Goal: Manage account settings

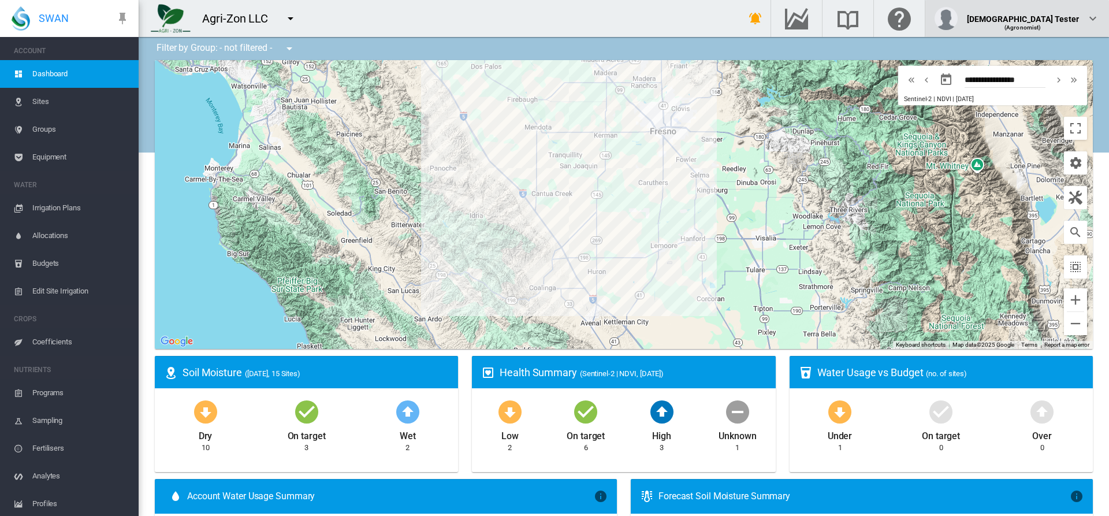
click at [1051, 18] on div "(Agronomist)" at bounding box center [1023, 23] width 113 height 12
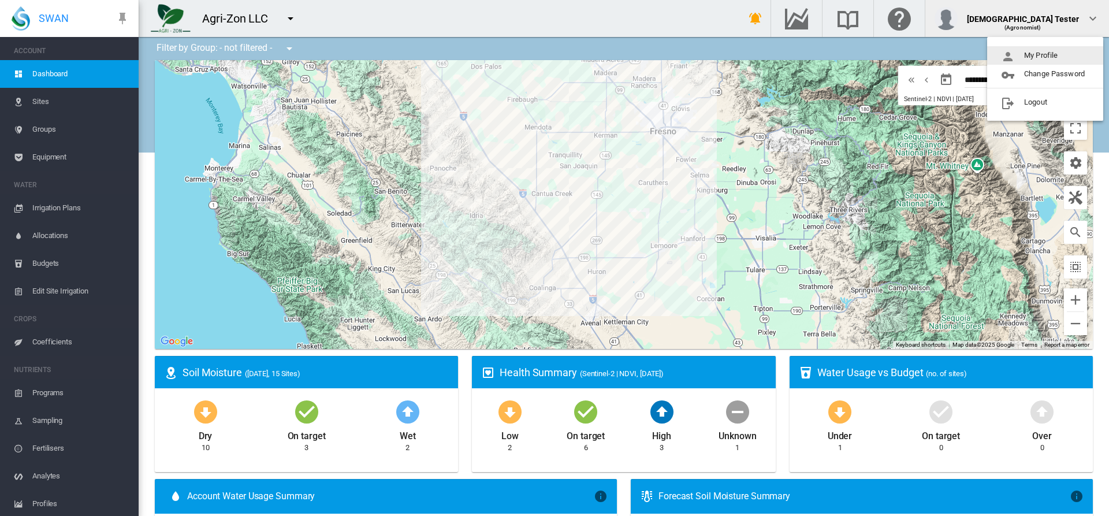
click at [1045, 55] on button "My Profile" at bounding box center [1045, 55] width 116 height 18
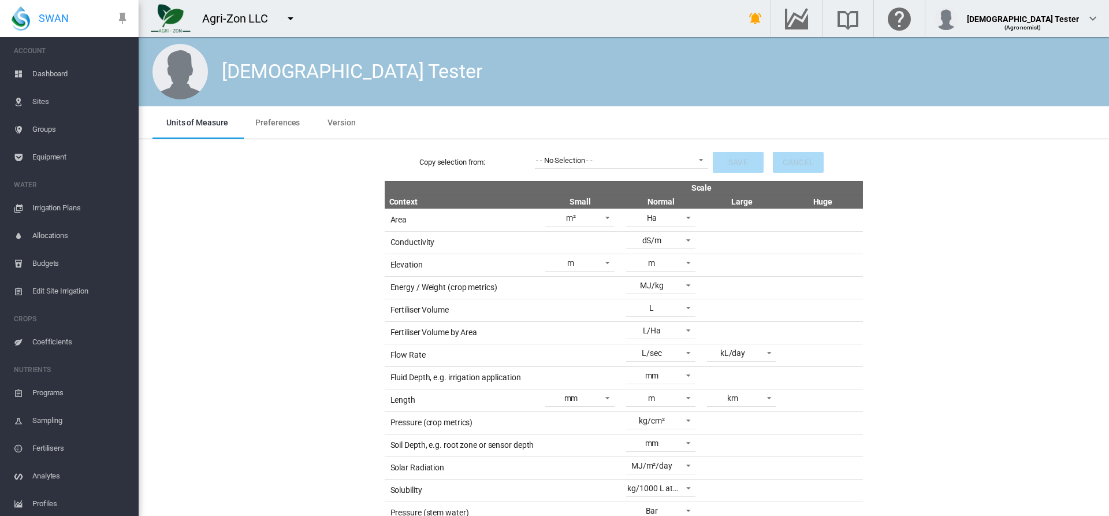
click at [276, 122] on span "Preferences" at bounding box center [277, 122] width 44 height 9
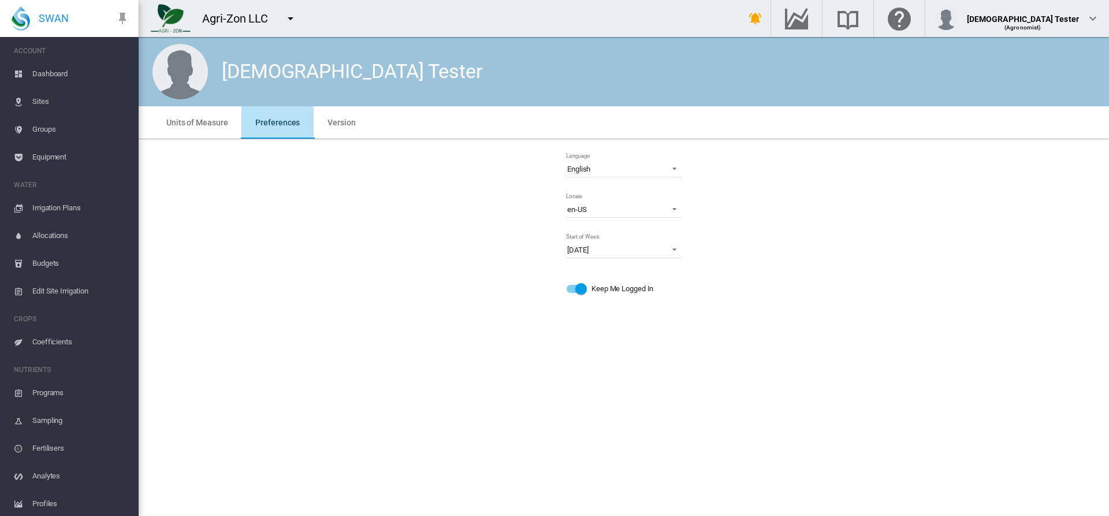
click at [290, 18] on md-icon "icon-menu-down" at bounding box center [291, 19] width 14 height 14
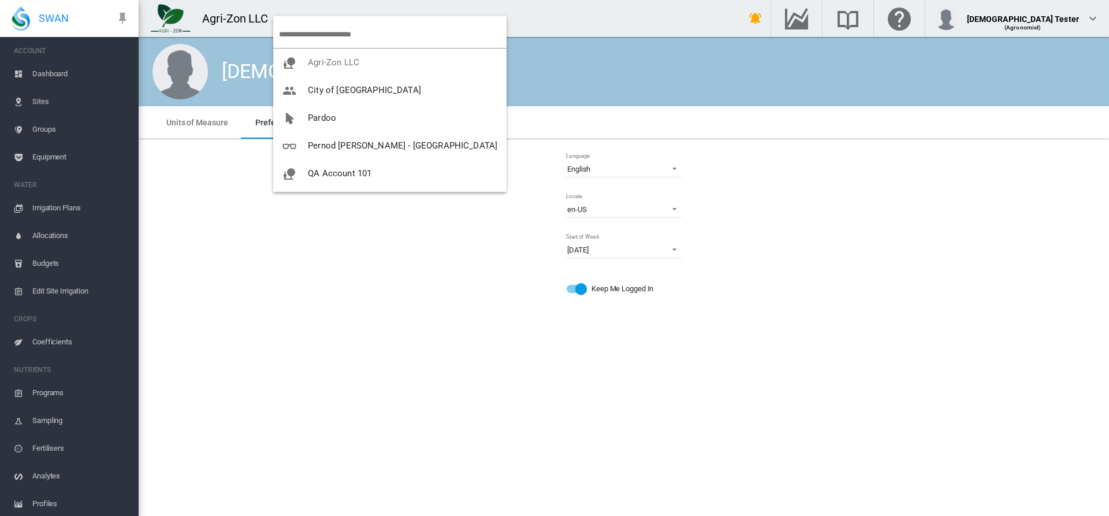
click at [349, 251] on span "UAT in Prod" at bounding box center [331, 256] width 47 height 10
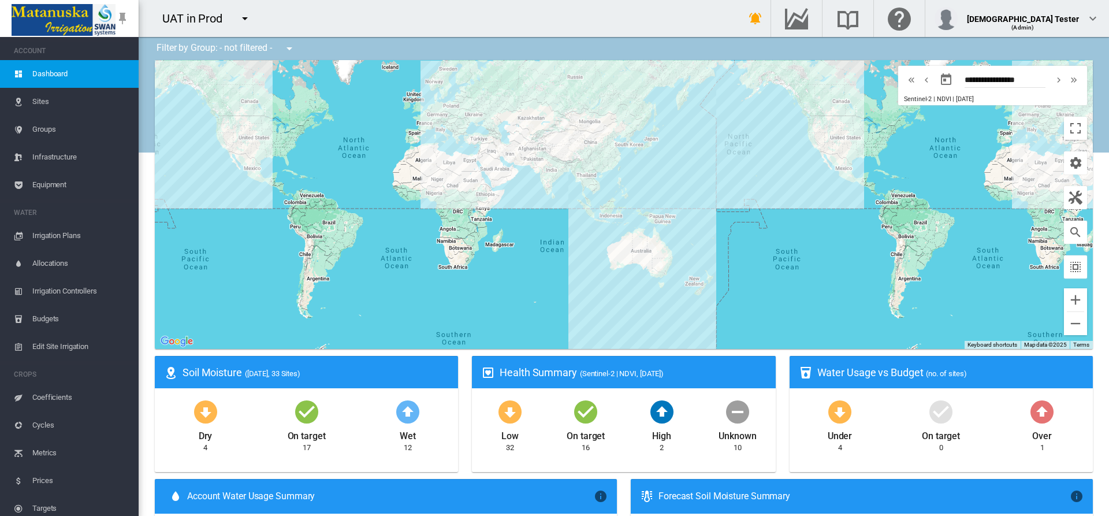
click at [65, 185] on span "Equipment" at bounding box center [80, 185] width 97 height 28
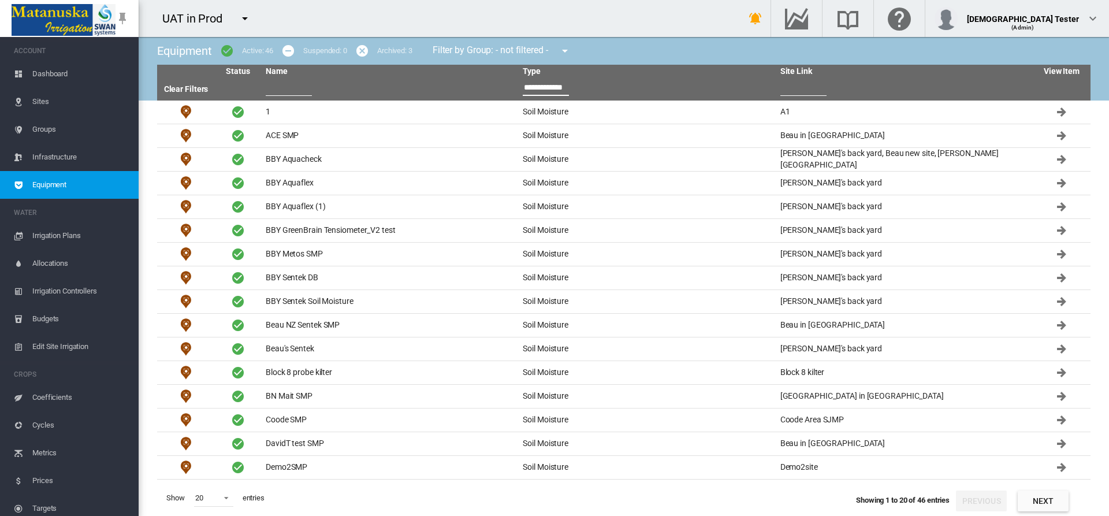
scroll to position [0, 3]
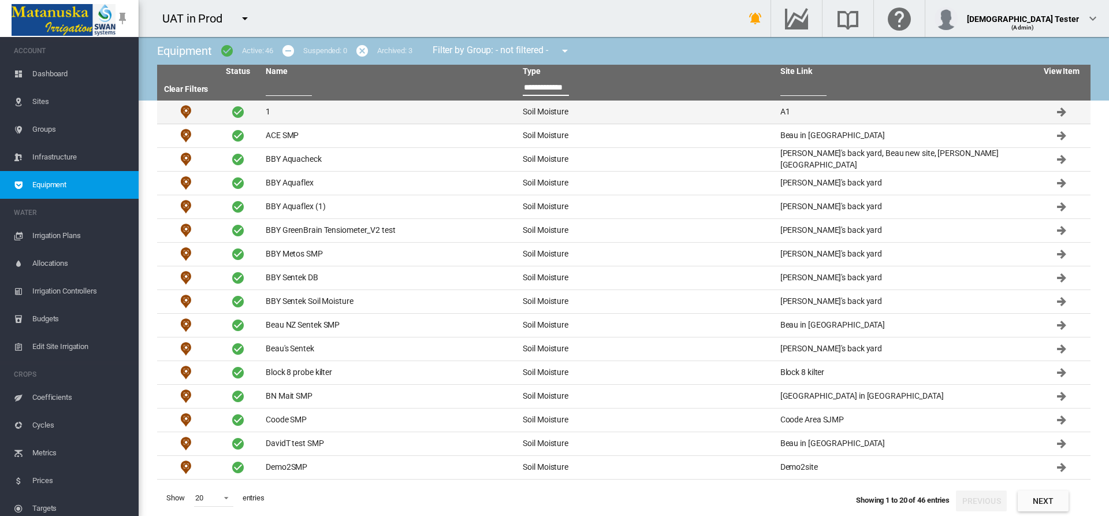
type input "**********"
click at [388, 112] on td "1" at bounding box center [389, 111] width 257 height 23
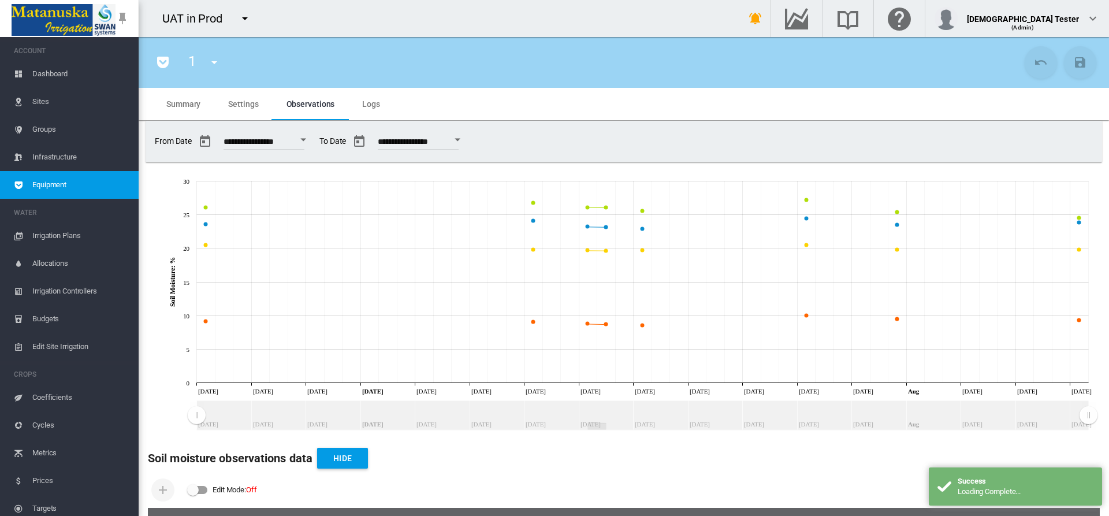
click at [243, 103] on span "Settings" at bounding box center [243, 103] width 30 height 9
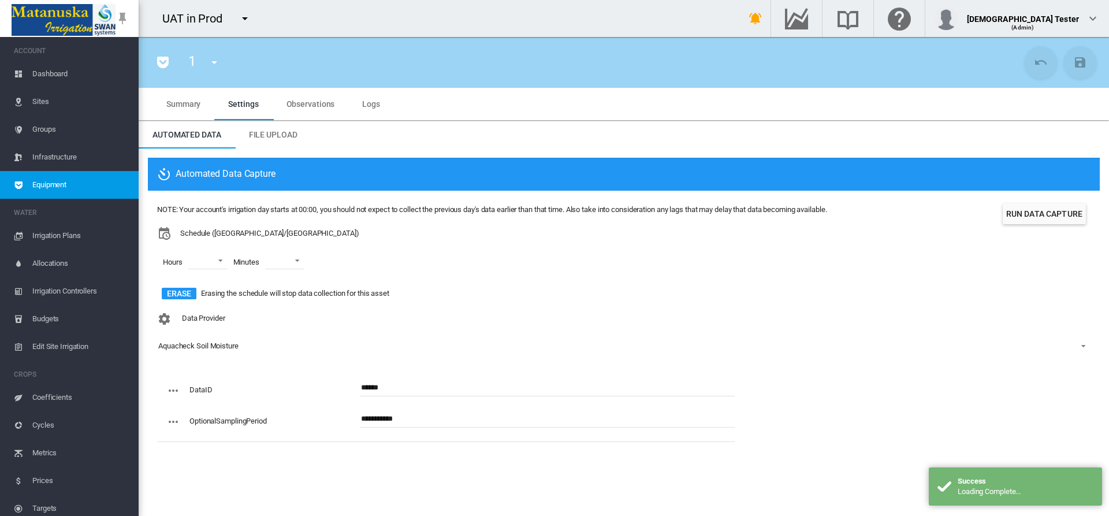
click at [65, 185] on span "Equipment" at bounding box center [80, 185] width 97 height 28
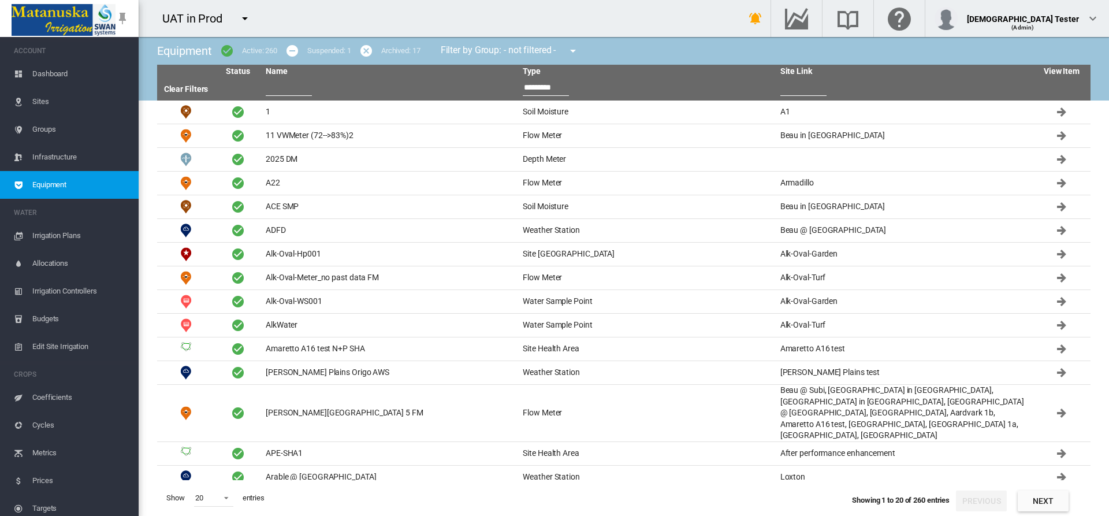
type input "**********"
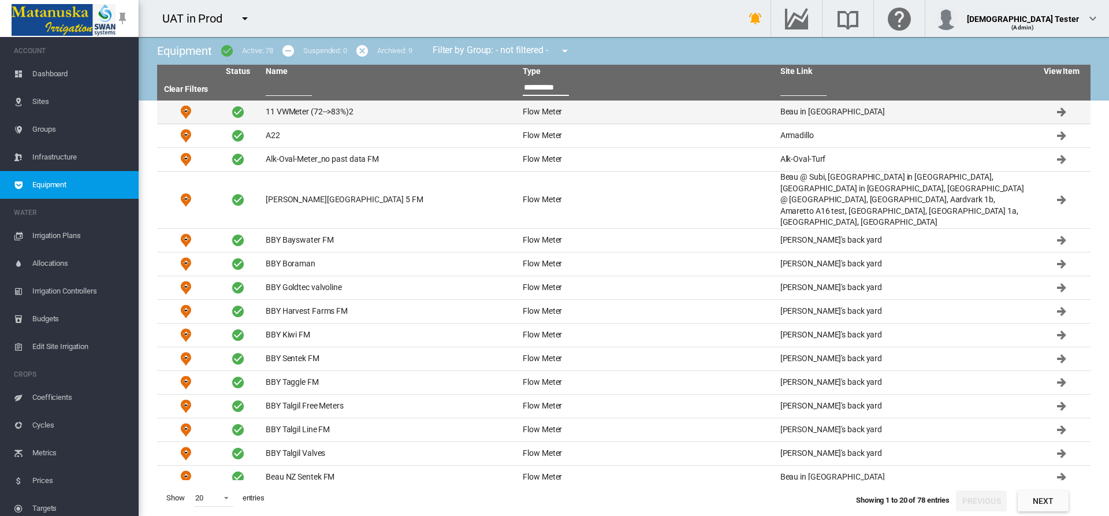
click at [388, 112] on td "11 VWMeter (72-->83%)2" at bounding box center [389, 111] width 257 height 23
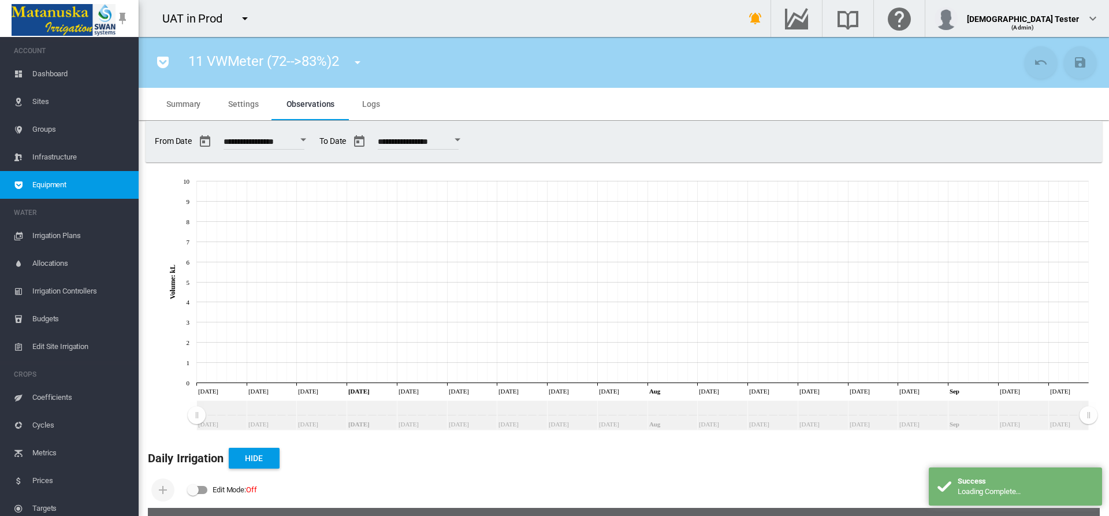
click at [243, 103] on span "Settings" at bounding box center [243, 103] width 30 height 9
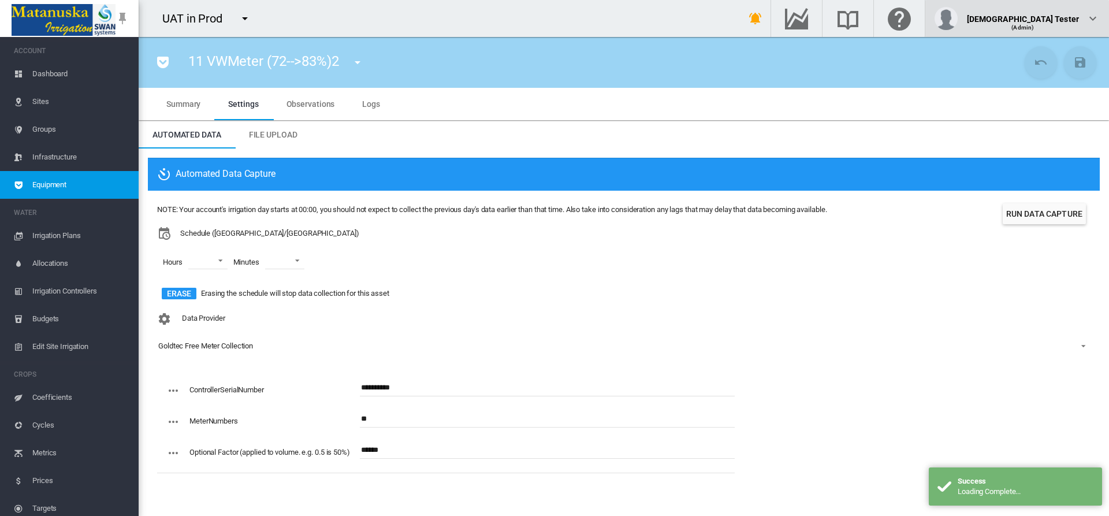
click at [1051, 18] on div "(Admin)" at bounding box center [1023, 23] width 113 height 12
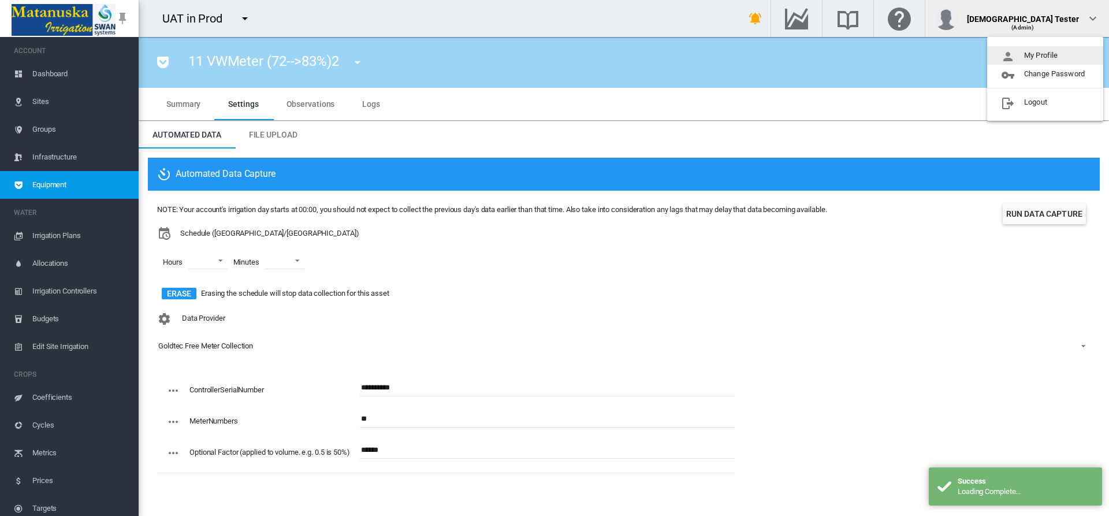
click at [1045, 55] on button "My Profile" at bounding box center [1045, 55] width 116 height 18
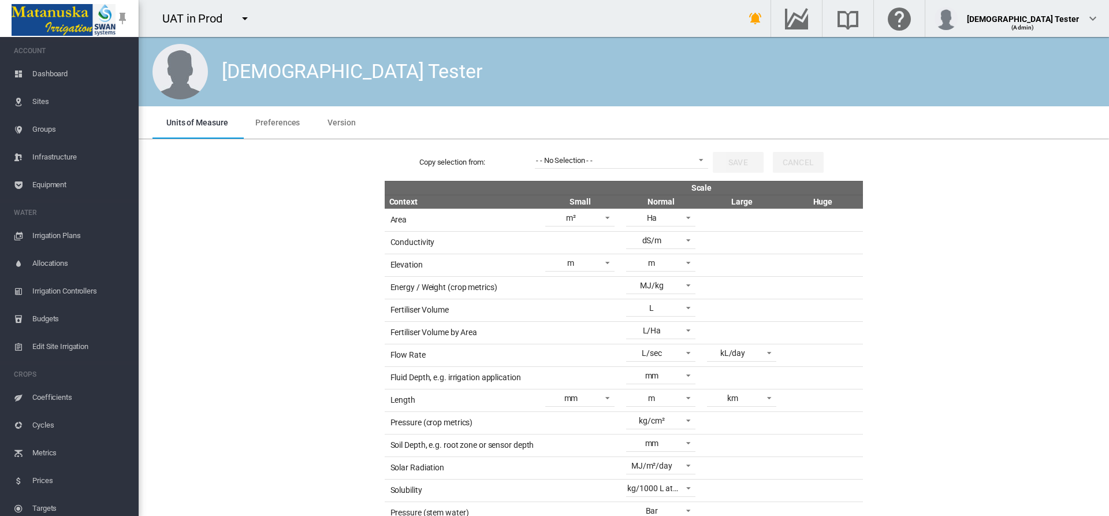
click at [276, 122] on span "Preferences" at bounding box center [277, 122] width 44 height 9
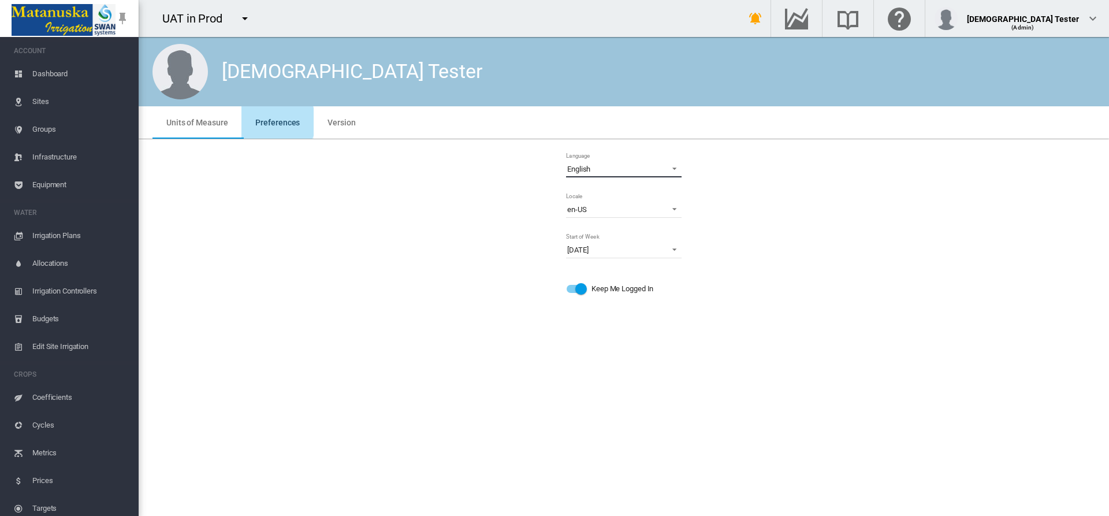
click at [619, 169] on span "English" at bounding box center [614, 169] width 95 height 10
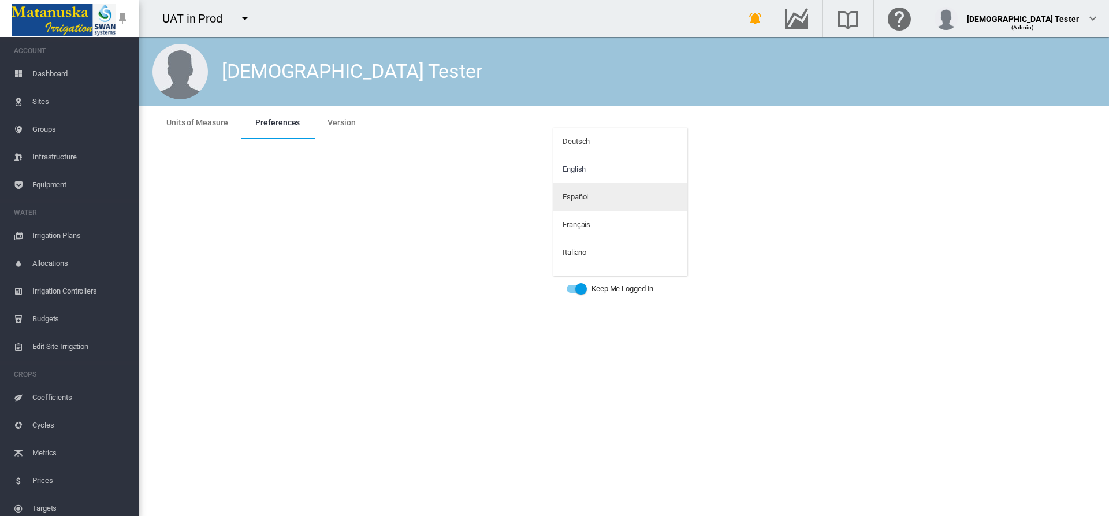
click at [616, 197] on md-option "Español" at bounding box center [620, 197] width 134 height 28
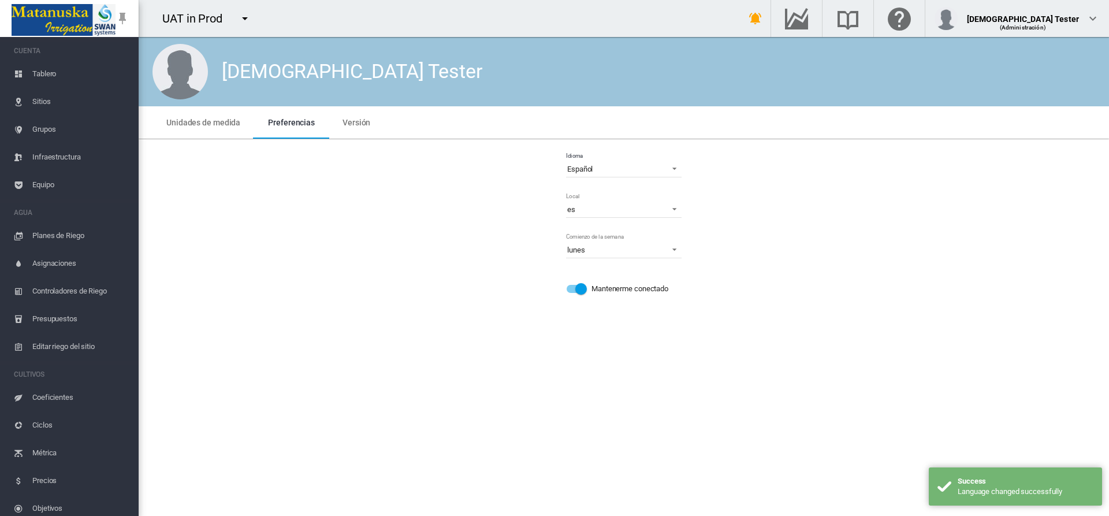
click at [65, 185] on span "Equipo" at bounding box center [80, 185] width 97 height 28
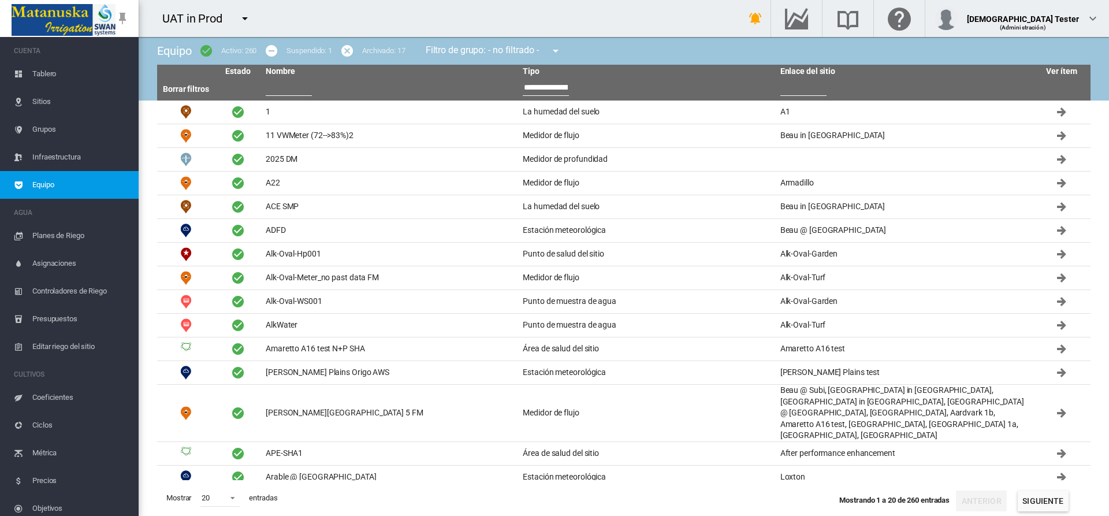
type input "**********"
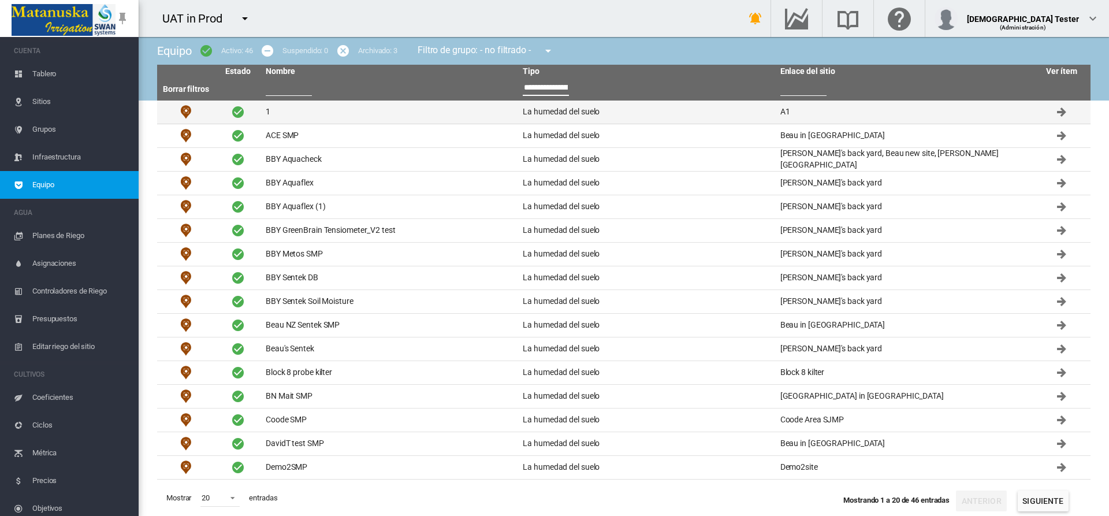
click at [388, 112] on td "1" at bounding box center [389, 111] width 257 height 23
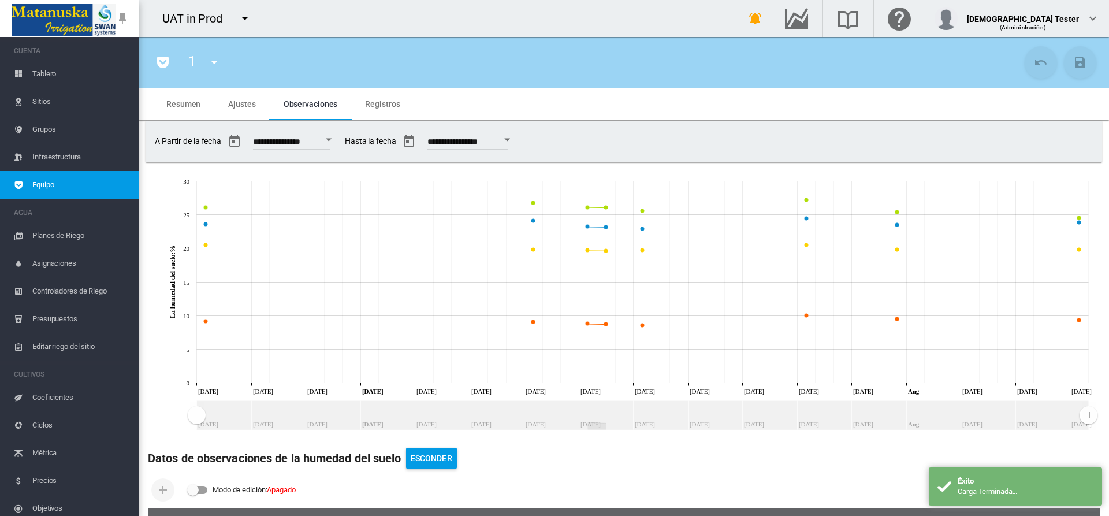
click at [241, 103] on span "Ajustes" at bounding box center [241, 103] width 27 height 9
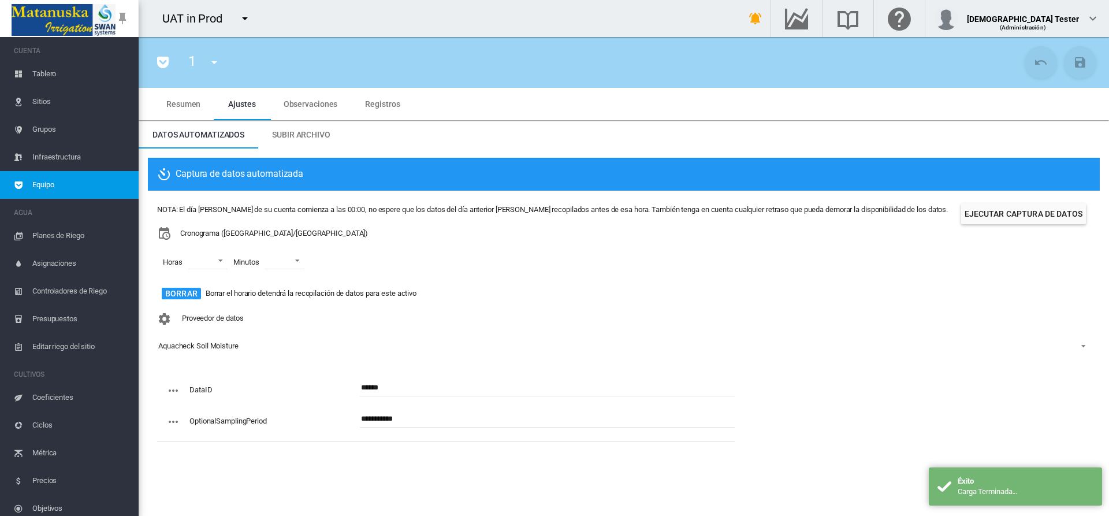
click at [65, 185] on span "Equipo" at bounding box center [80, 185] width 97 height 28
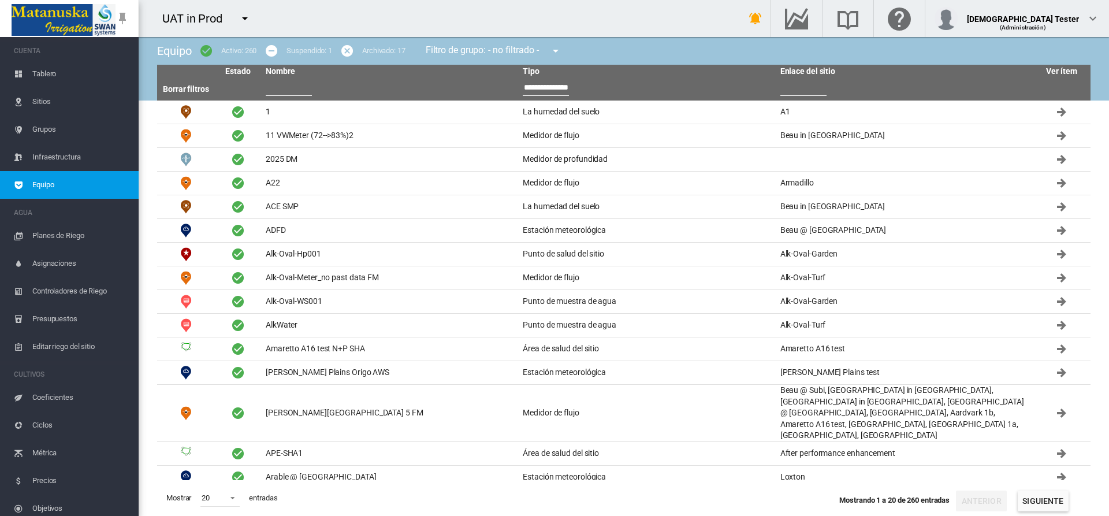
type input "**********"
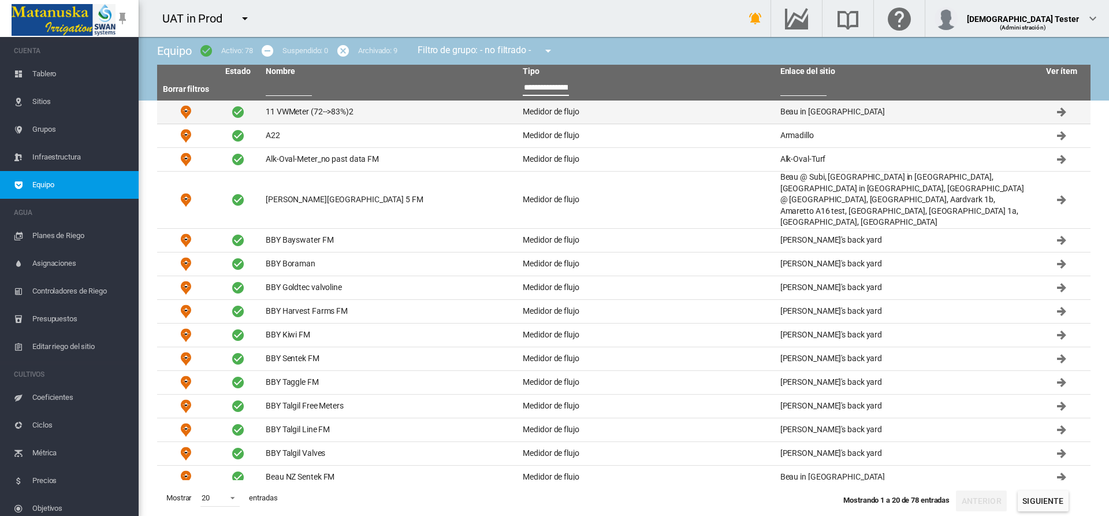
click at [388, 112] on td "11 VWMeter (72-->83%)2" at bounding box center [389, 111] width 257 height 23
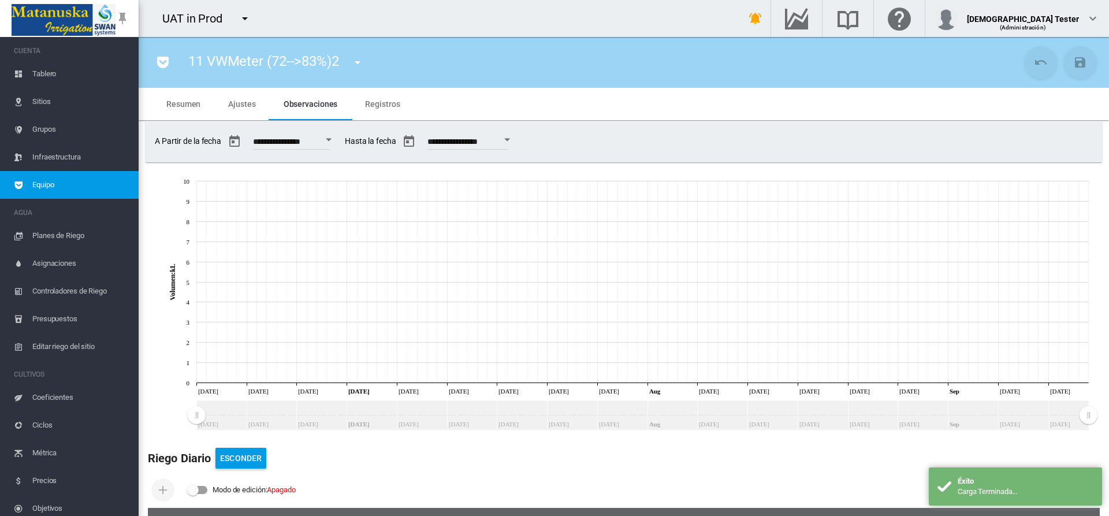
click at [241, 103] on span "Ajustes" at bounding box center [241, 103] width 27 height 9
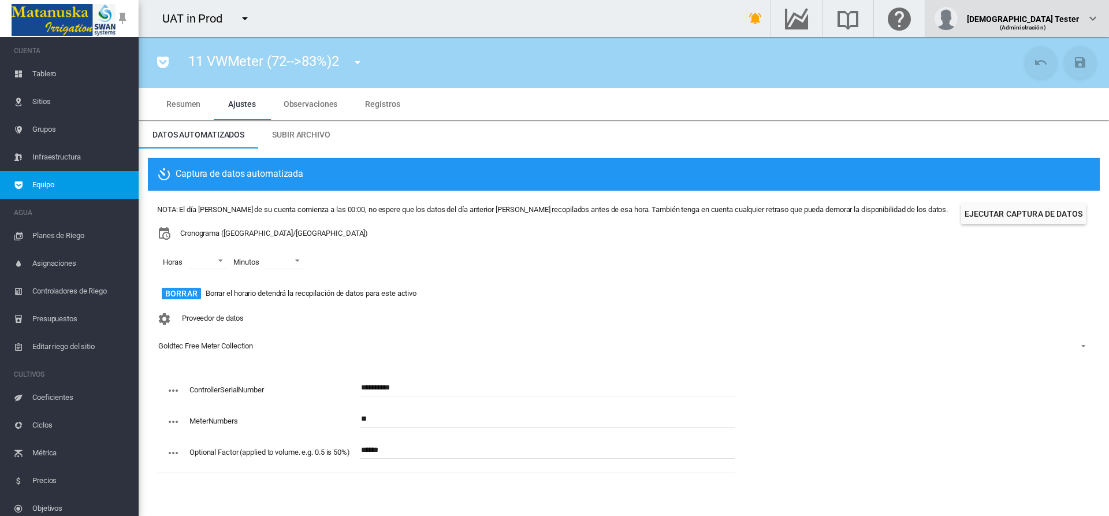
click at [1050, 18] on div "(Administración)" at bounding box center [1023, 23] width 113 height 12
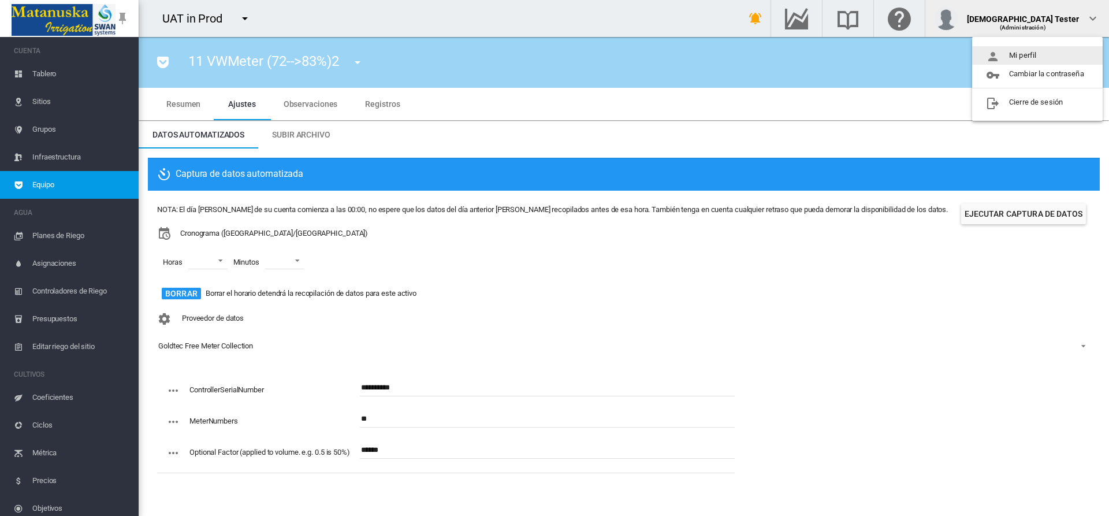
click at [1038, 55] on button "Mi perfil" at bounding box center [1037, 55] width 131 height 18
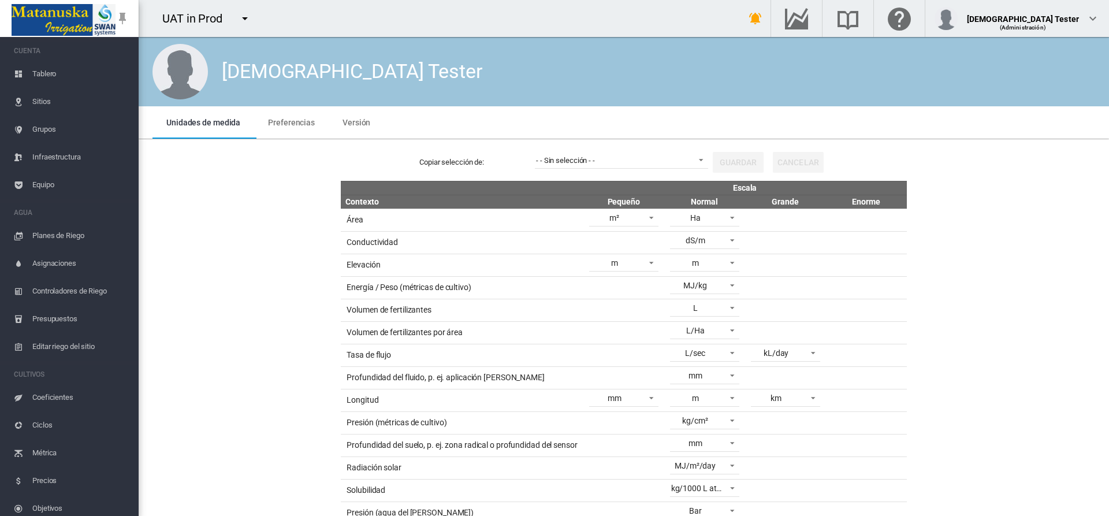
click at [289, 122] on span "Preferencias" at bounding box center [291, 122] width 47 height 9
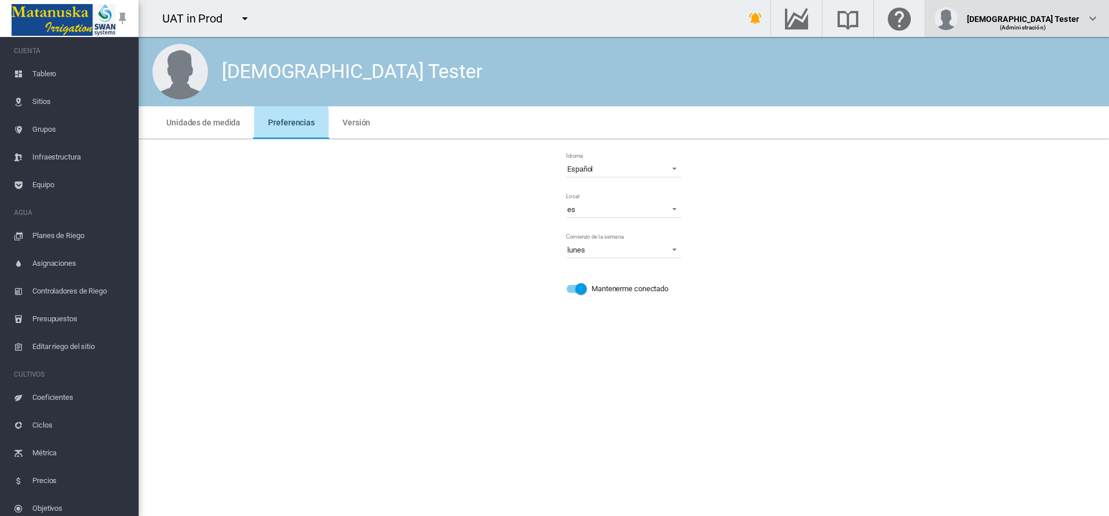
click at [1050, 18] on div "(Administración)" at bounding box center [1023, 23] width 113 height 12
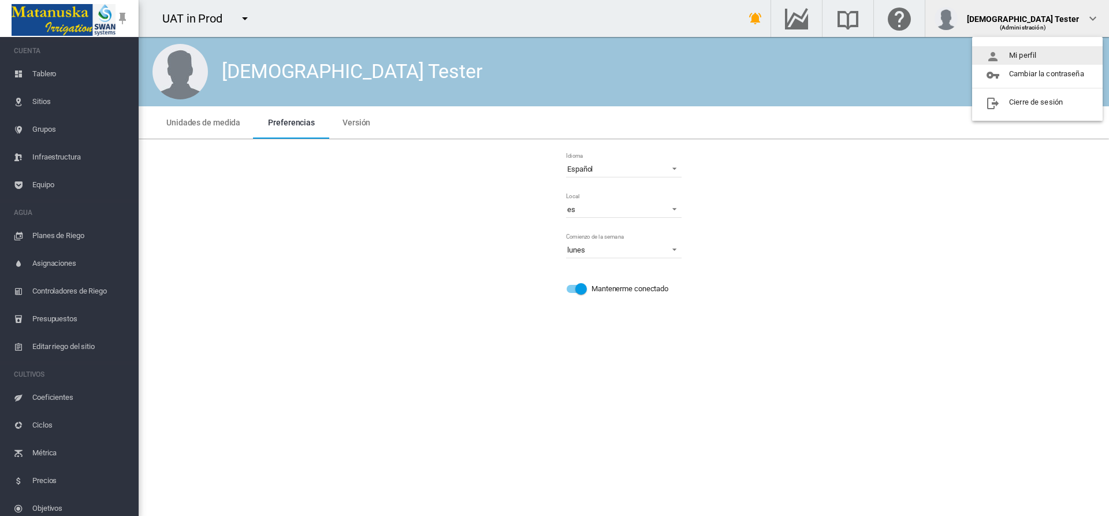
click at [1038, 55] on button "Mi perfil" at bounding box center [1037, 55] width 131 height 18
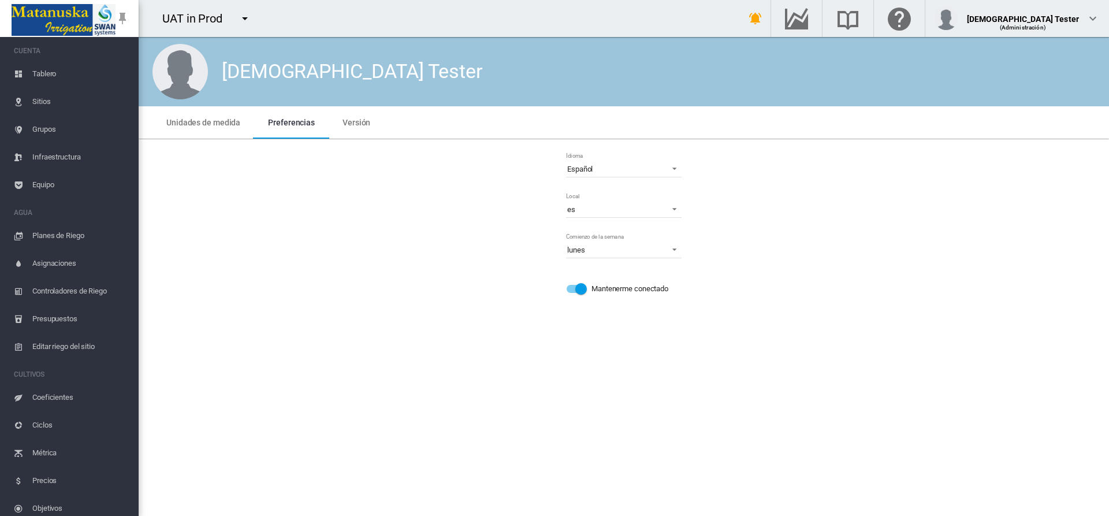
click at [289, 122] on span "Preferencias" at bounding box center [291, 122] width 47 height 9
click at [624, 169] on span "Español" at bounding box center [614, 169] width 95 height 10
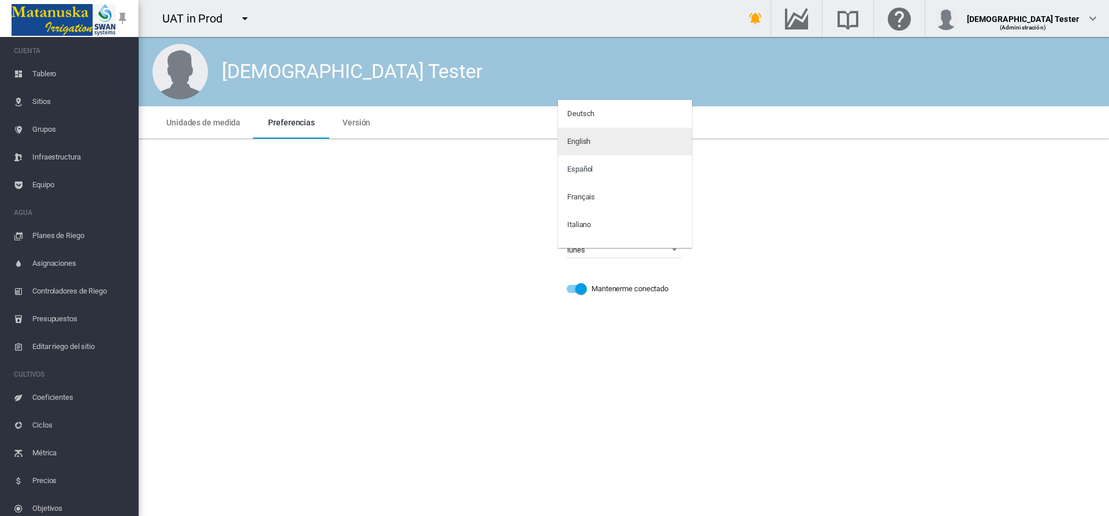
click at [620, 141] on md-option "English" at bounding box center [625, 142] width 134 height 28
